Goal: Find specific page/section: Find specific page/section

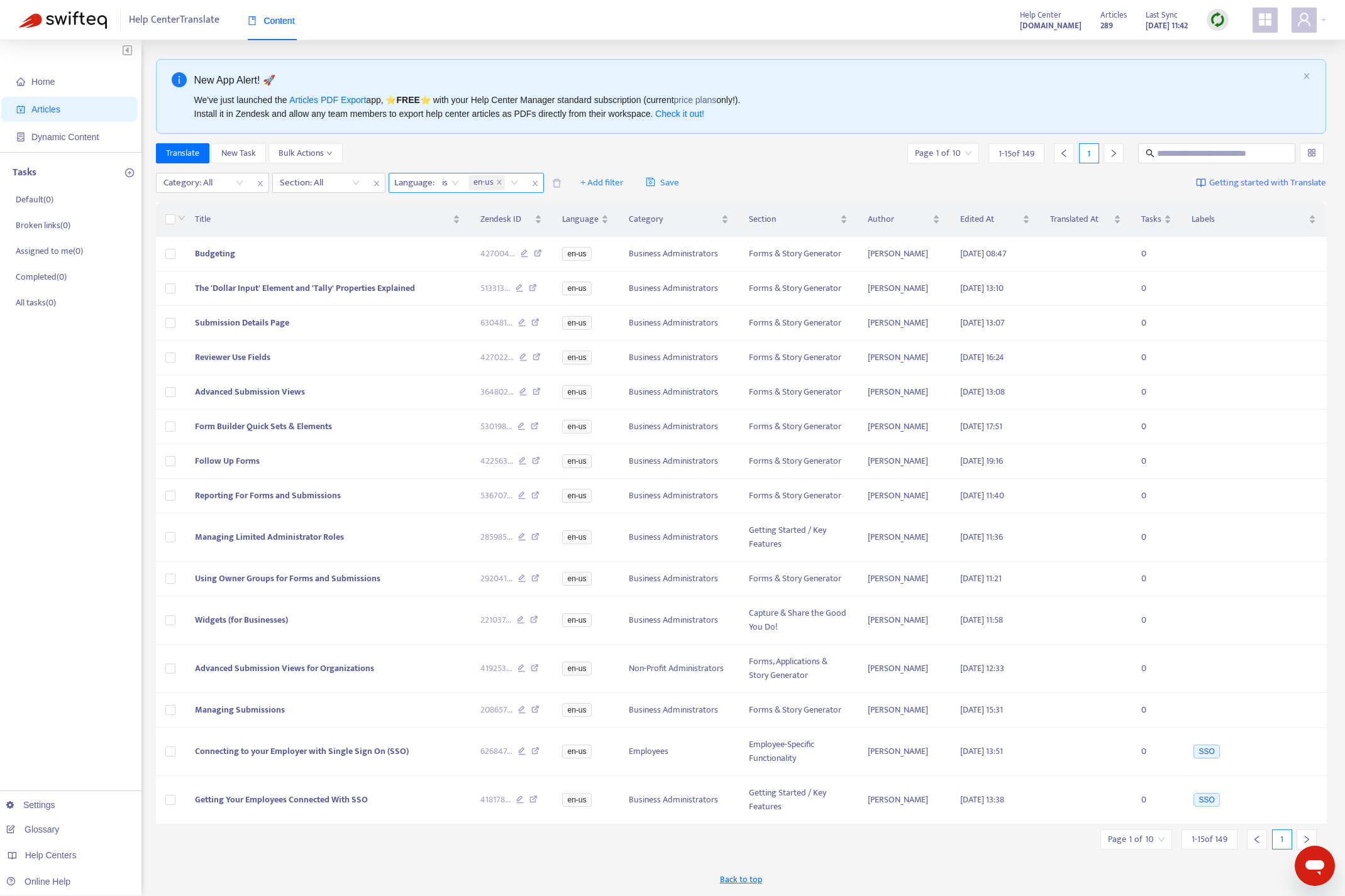
click at [510, 182] on div "en-us" at bounding box center [495, 182] width 59 height 19
click at [508, 138] on div "New App Alert! 🚀 We've just launched the Articles PDF Export app, ⭐ FREE ⭐️ wit…" at bounding box center [741, 477] width 1171 height 836
click at [518, 183] on div "en-us" at bounding box center [495, 182] width 59 height 19
click at [705, 148] on div "Translate New Task Bulk Actions Page 1 of 10 1 - 15 of 149 1" at bounding box center [741, 153] width 1171 height 20
